Goal: Information Seeking & Learning: Find specific fact

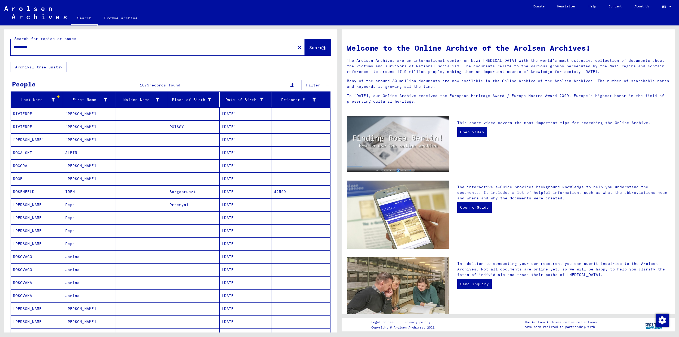
click at [112, 52] on div "**********" at bounding box center [150, 47] width 278 height 12
click at [131, 50] on div "**********" at bounding box center [150, 47] width 278 height 12
click at [131, 43] on div "**********" at bounding box center [150, 47] width 278 height 12
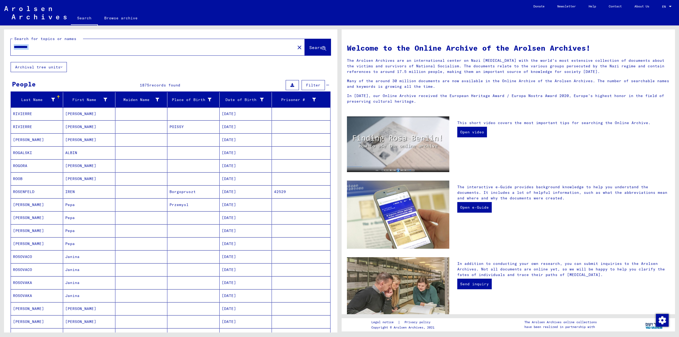
click at [132, 47] on input "**********" at bounding box center [151, 47] width 275 height 6
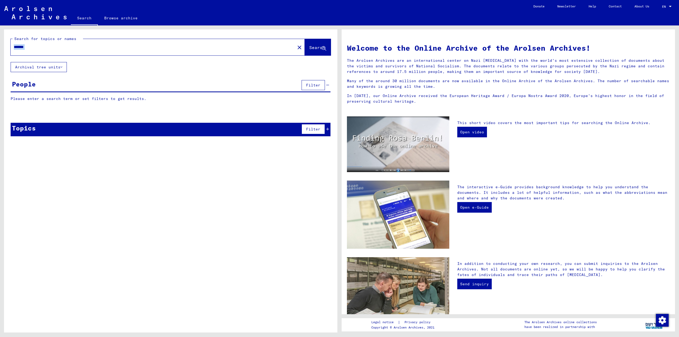
type input "*******"
click at [84, 19] on link "Search" at bounding box center [84, 19] width 27 height 14
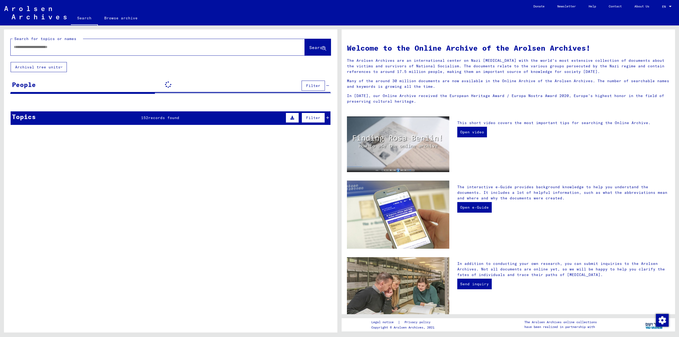
click at [73, 46] on input "text" at bounding box center [151, 47] width 275 height 6
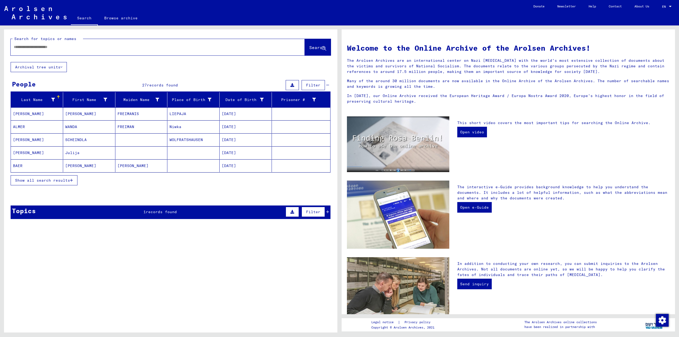
click at [73, 46] on input "text" at bounding box center [151, 47] width 275 height 6
type input "**********"
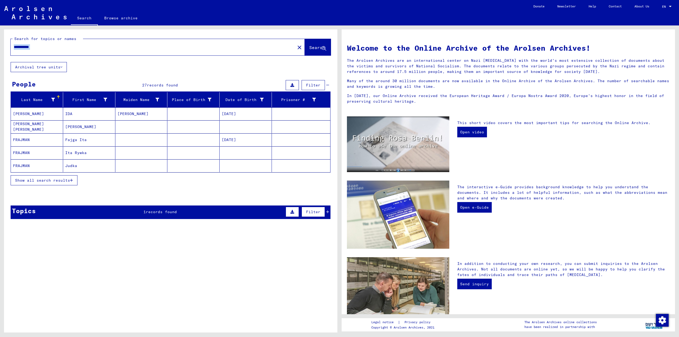
click at [69, 181] on span "Show all search results" at bounding box center [42, 180] width 55 height 5
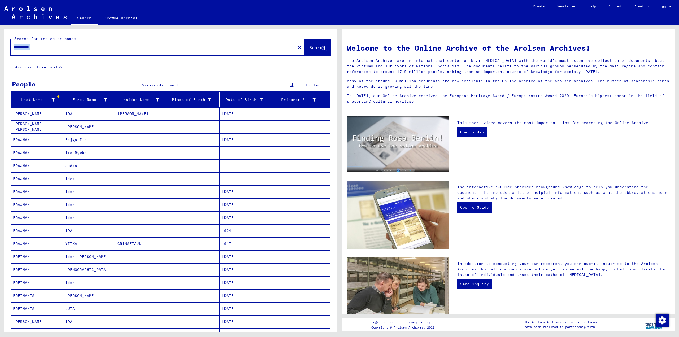
click at [82, 178] on mat-cell "Idek" at bounding box center [89, 178] width 52 height 13
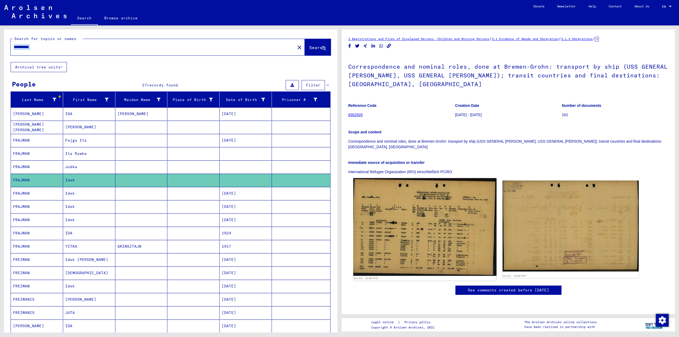
click at [420, 206] on img at bounding box center [424, 227] width 143 height 98
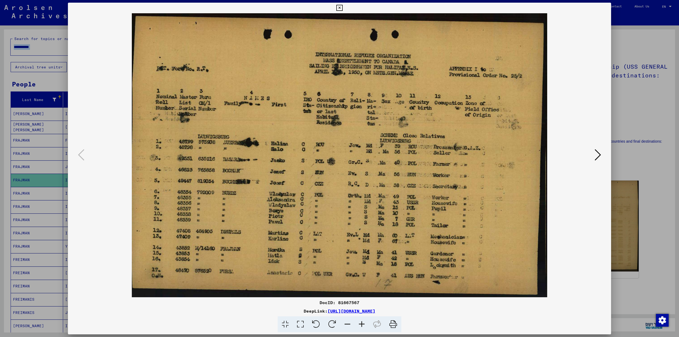
click at [660, 199] on div at bounding box center [339, 168] width 679 height 337
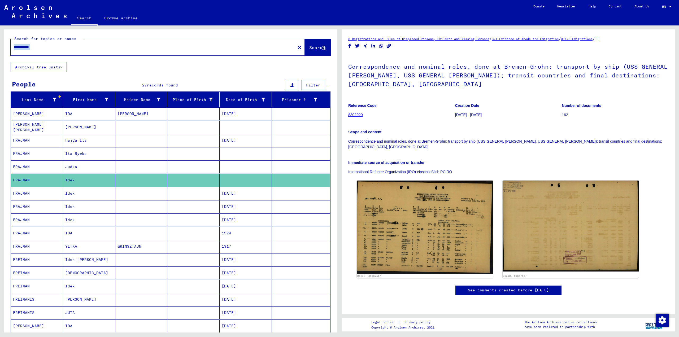
click at [233, 195] on mat-cell "[DATE]" at bounding box center [246, 193] width 52 height 13
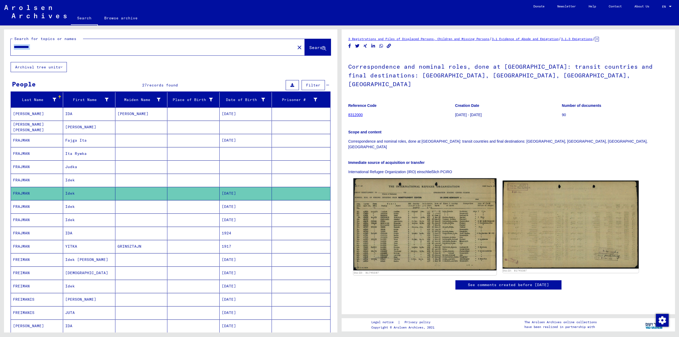
click at [401, 199] on img at bounding box center [424, 224] width 143 height 92
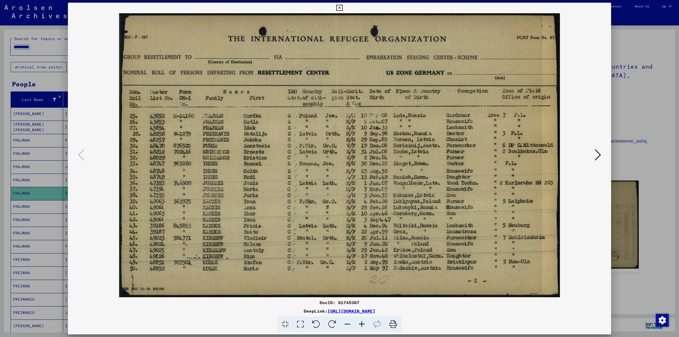
click at [650, 178] on div at bounding box center [339, 168] width 679 height 337
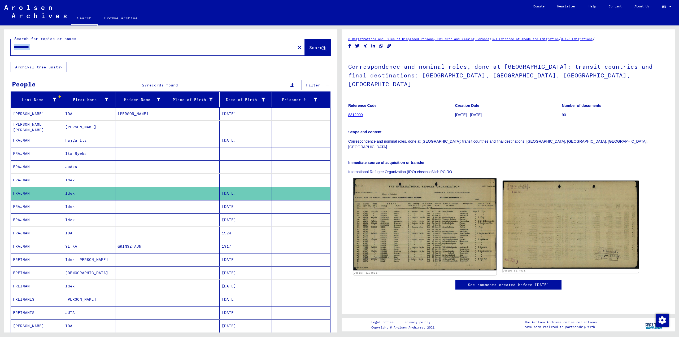
click at [471, 220] on img at bounding box center [424, 224] width 143 height 92
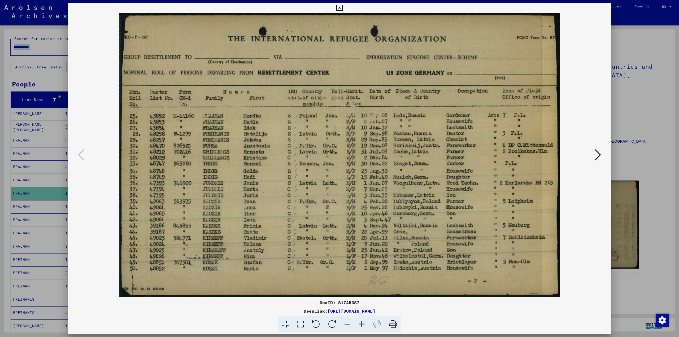
click at [650, 191] on div at bounding box center [339, 168] width 679 height 337
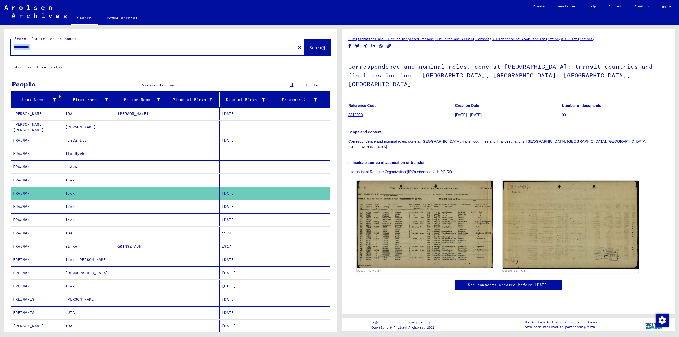
click at [192, 200] on mat-cell at bounding box center [193, 206] width 52 height 13
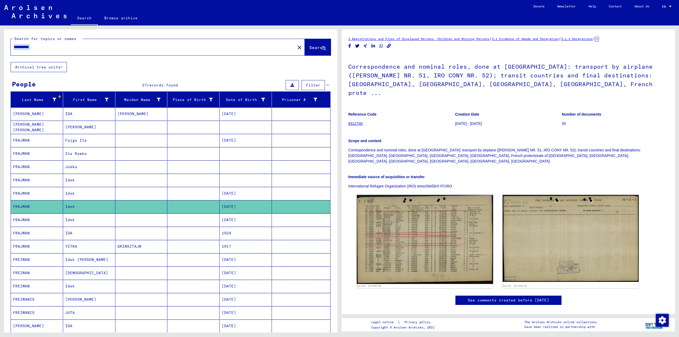
click at [189, 219] on mat-cell at bounding box center [193, 219] width 52 height 13
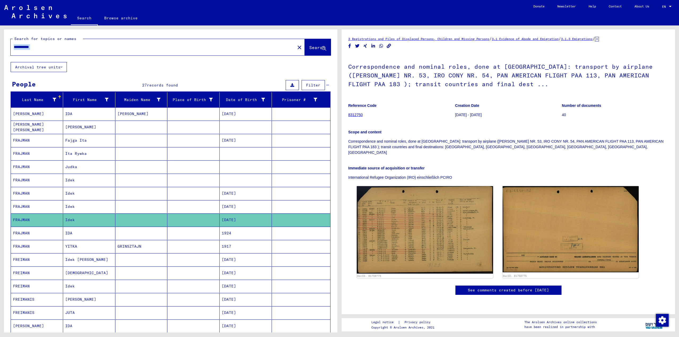
click at [189, 262] on mat-cell at bounding box center [193, 259] width 52 height 13
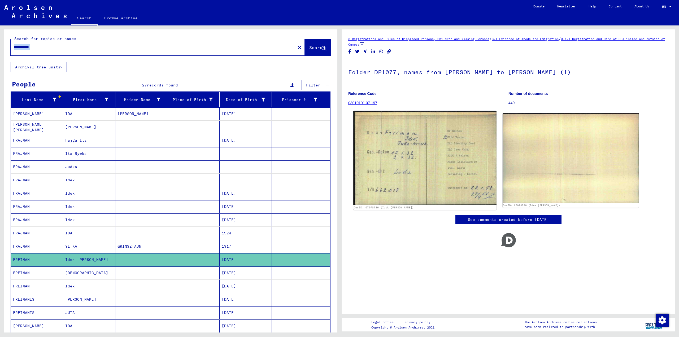
click at [398, 171] on img at bounding box center [424, 158] width 143 height 94
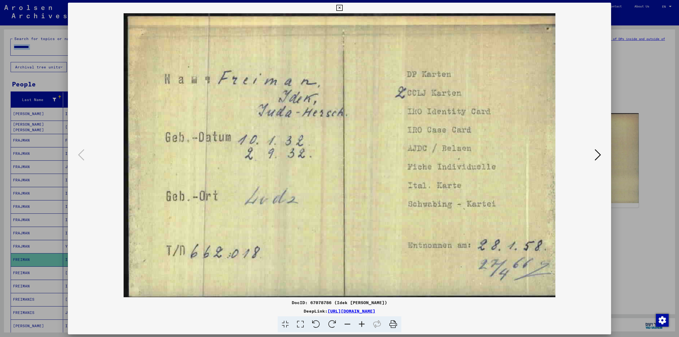
click at [600, 156] on icon at bounding box center [597, 154] width 6 height 13
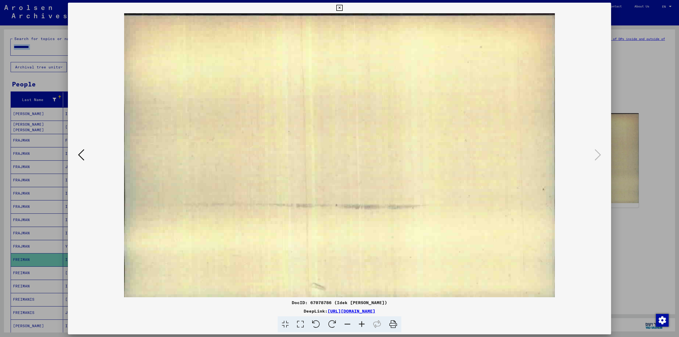
click at [638, 157] on div at bounding box center [339, 168] width 679 height 337
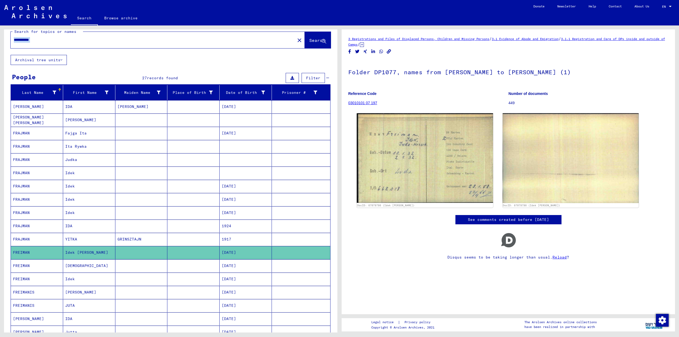
scroll to position [53, 0]
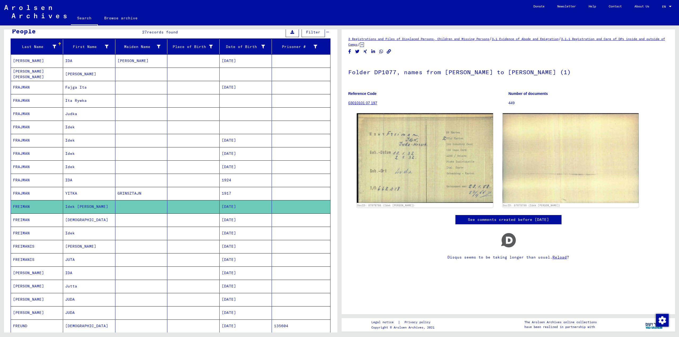
click at [250, 234] on mat-cell "[DATE]" at bounding box center [246, 233] width 52 height 13
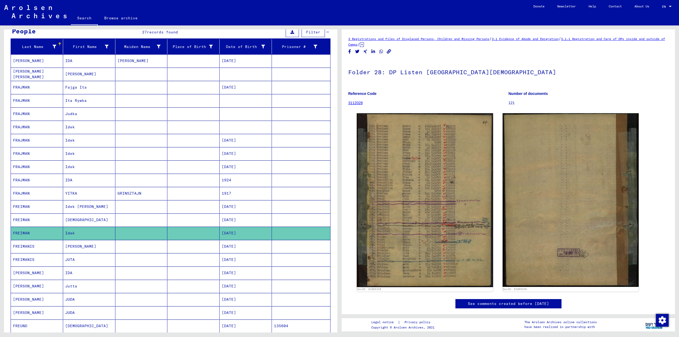
click at [240, 259] on mat-cell "[DATE]" at bounding box center [246, 259] width 52 height 13
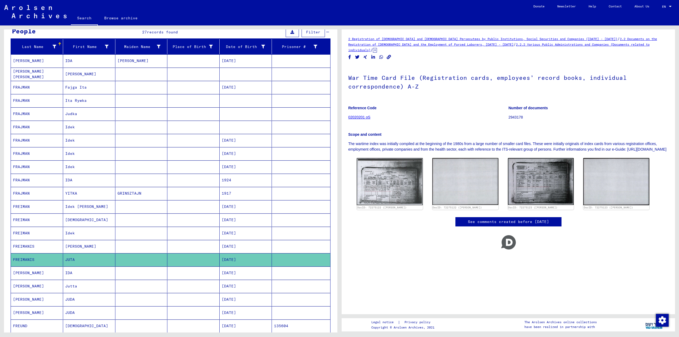
click at [235, 301] on mat-cell "[DATE]" at bounding box center [246, 299] width 52 height 13
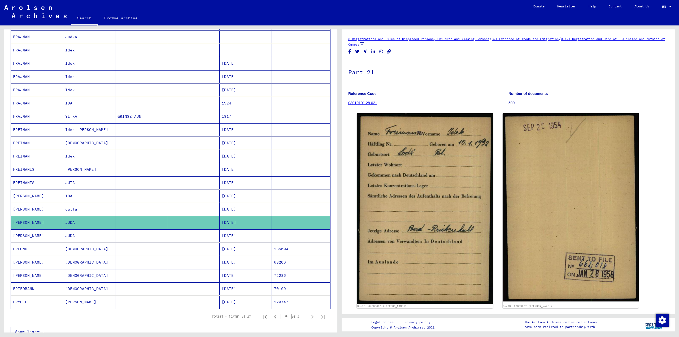
scroll to position [133, 0]
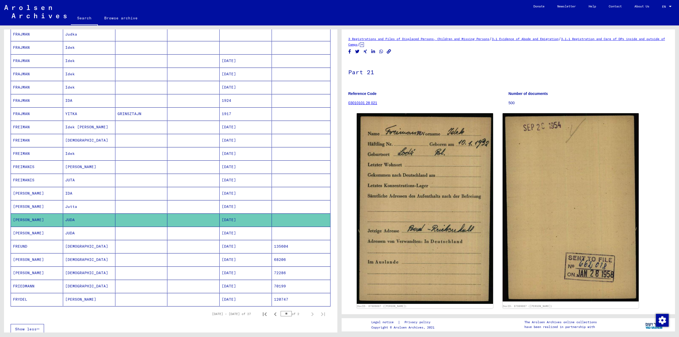
click at [248, 234] on mat-cell "[DATE]" at bounding box center [246, 233] width 52 height 13
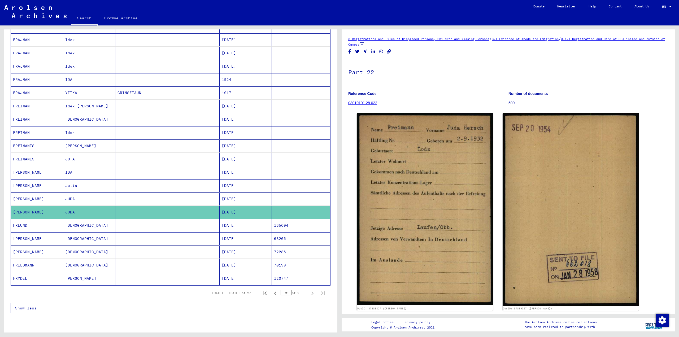
scroll to position [213, 0]
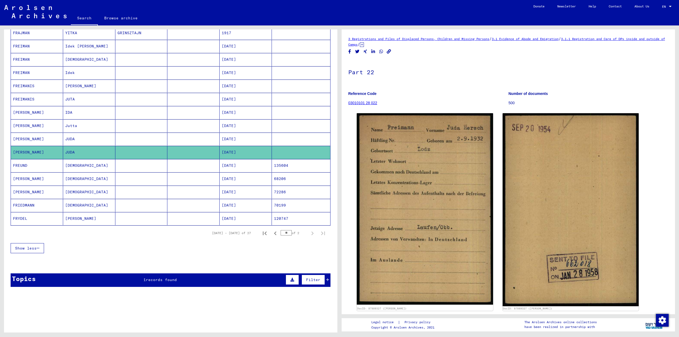
click at [177, 282] on div "Topics 1 records found Filter" at bounding box center [171, 280] width 320 height 14
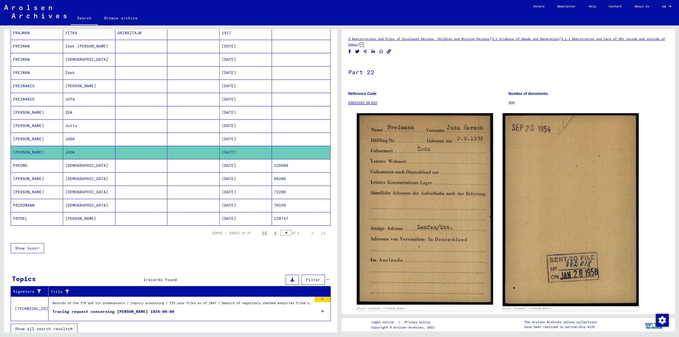
click at [173, 306] on div "Records of the ITS and its predecessors / Inquiry processing / ITS case files a…" at bounding box center [181, 304] width 259 height 7
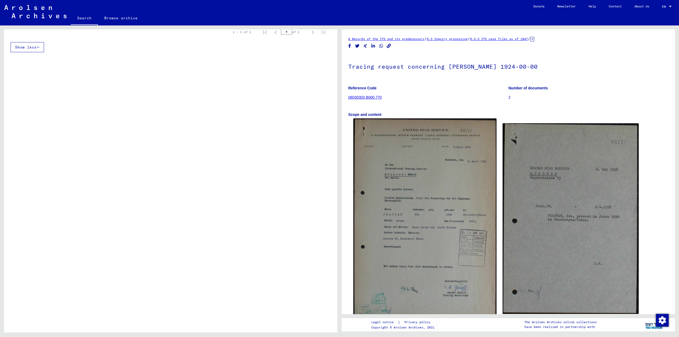
click at [402, 199] on img at bounding box center [424, 219] width 143 height 201
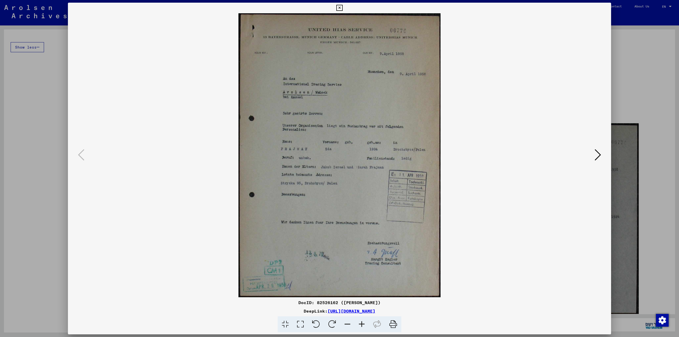
click at [655, 166] on div at bounding box center [339, 168] width 679 height 337
